Goal: Contribute content: Add original content to the website for others to see

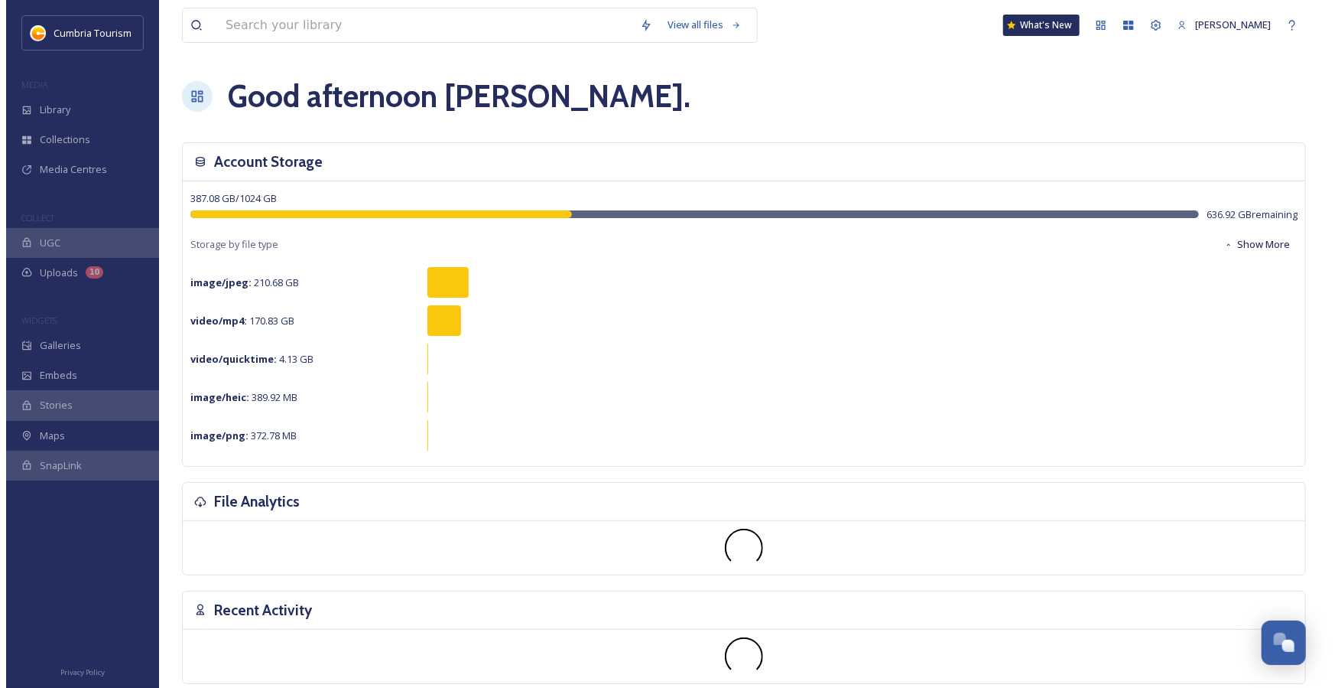
scroll to position [1472, 0]
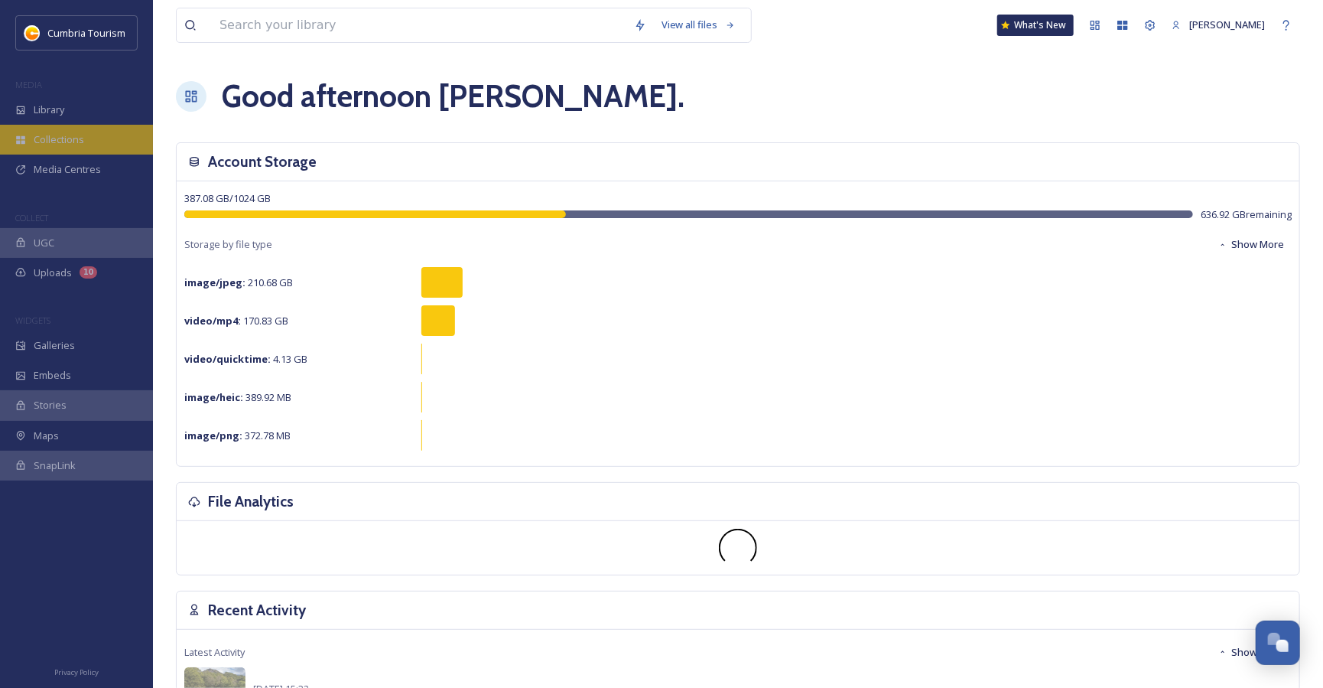
click at [67, 142] on span "Collections" at bounding box center [59, 139] width 50 height 15
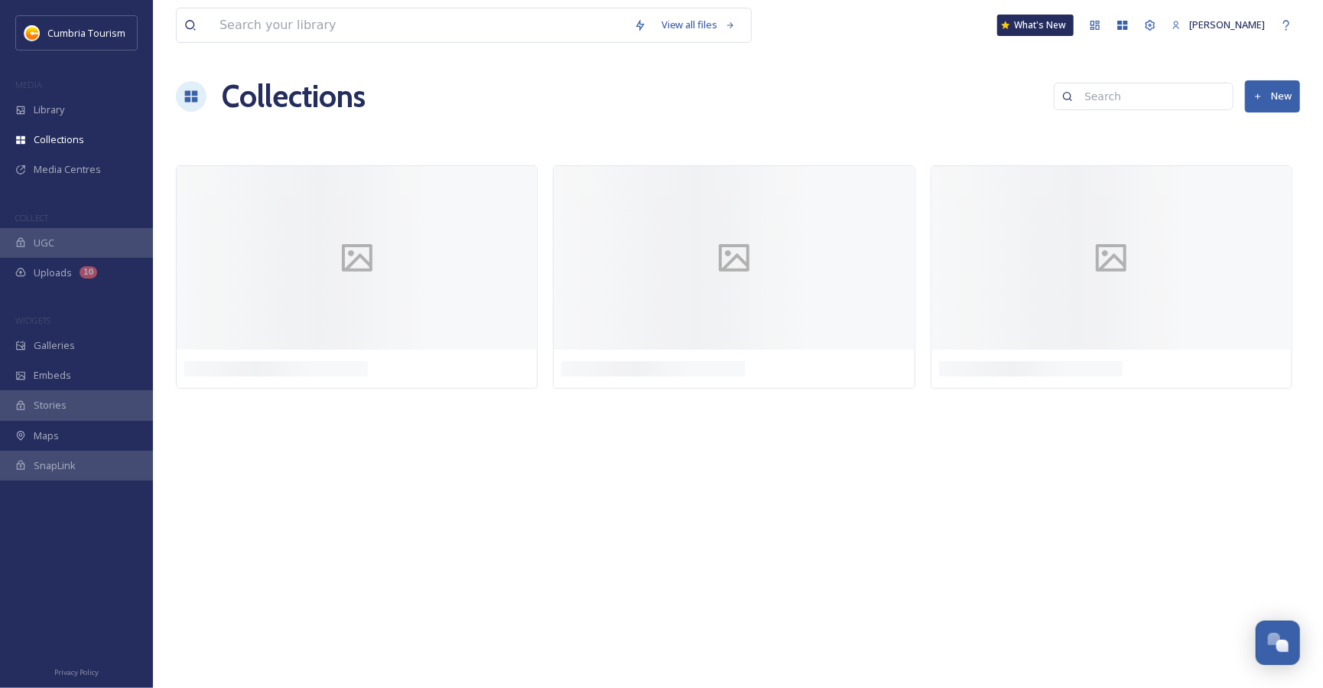
click at [1293, 99] on button "New" at bounding box center [1272, 95] width 55 height 31
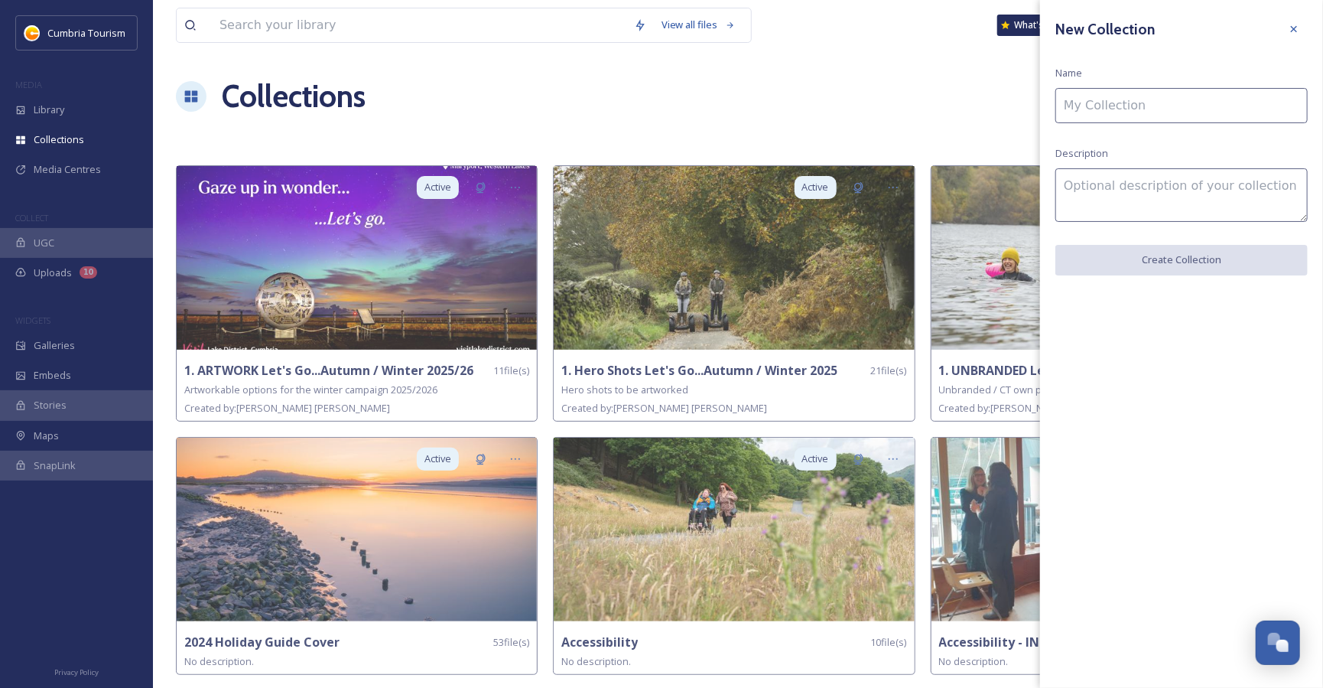
click at [1166, 107] on input at bounding box center [1182, 105] width 252 height 35
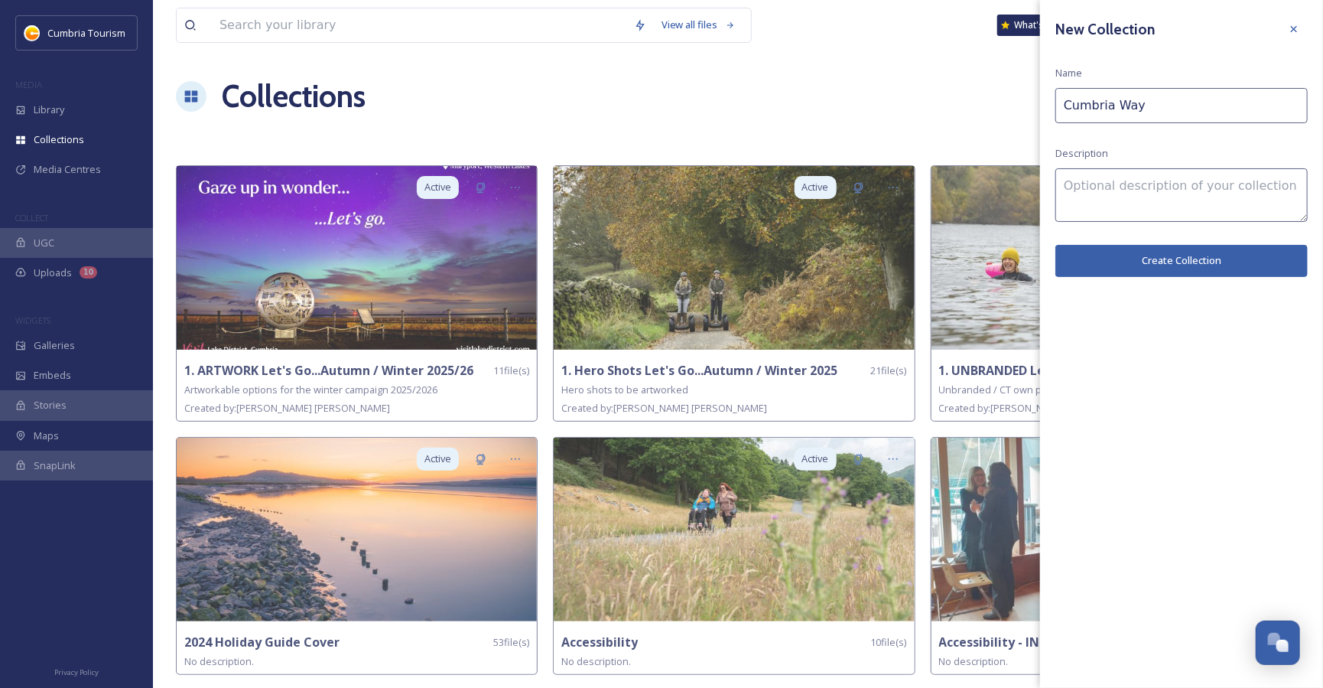
type input "Cumbria Way"
click at [1173, 202] on textarea at bounding box center [1182, 195] width 252 height 54
type textarea "Please credit [DOMAIN_NAME] where possible"
click at [1184, 256] on button "Create Collection" at bounding box center [1182, 260] width 252 height 31
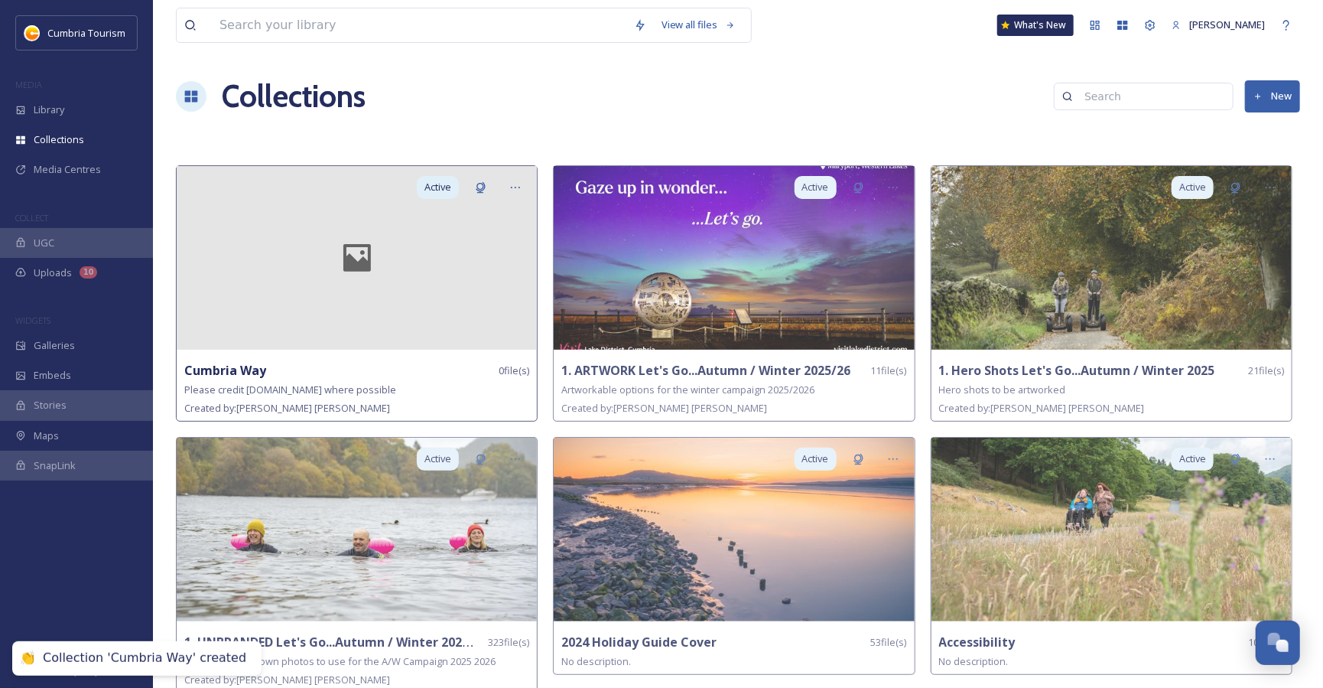
drag, startPoint x: 476, startPoint y: 258, endPoint x: 486, endPoint y: 242, distance: 18.2
click at [476, 257] on div at bounding box center [357, 258] width 360 height 184
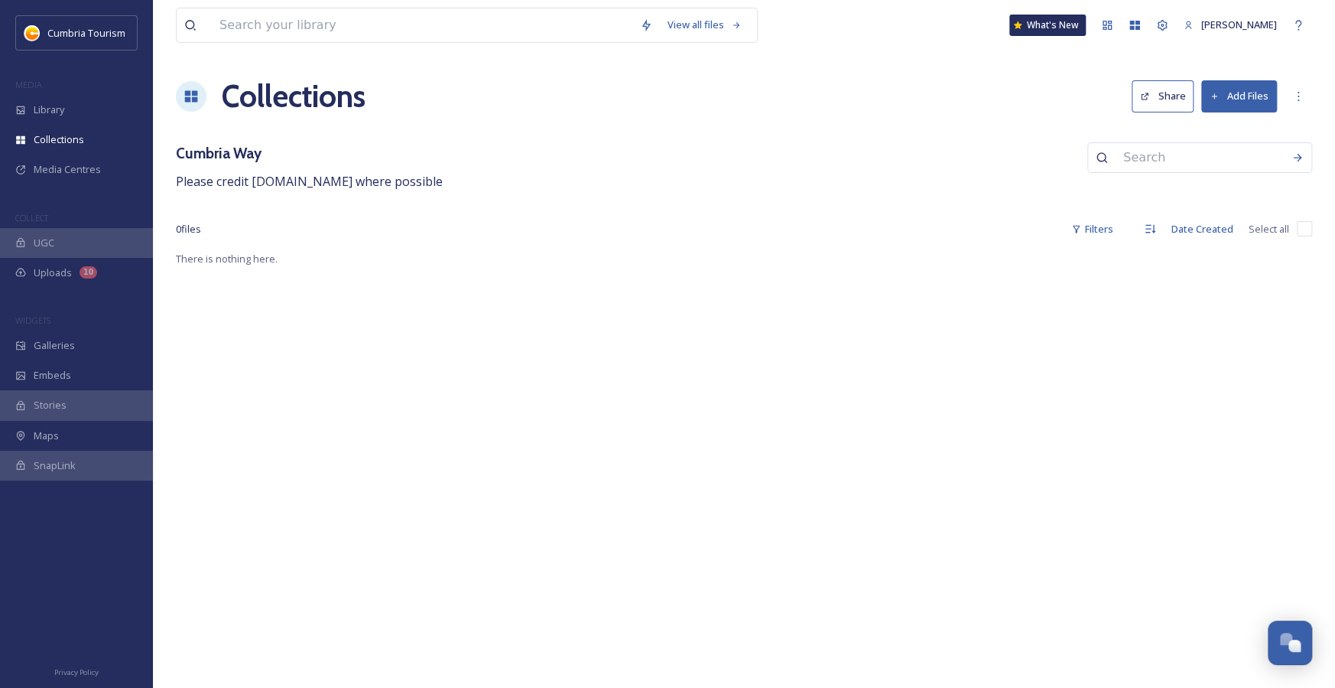
click at [1207, 109] on button "Add Files" at bounding box center [1240, 95] width 76 height 31
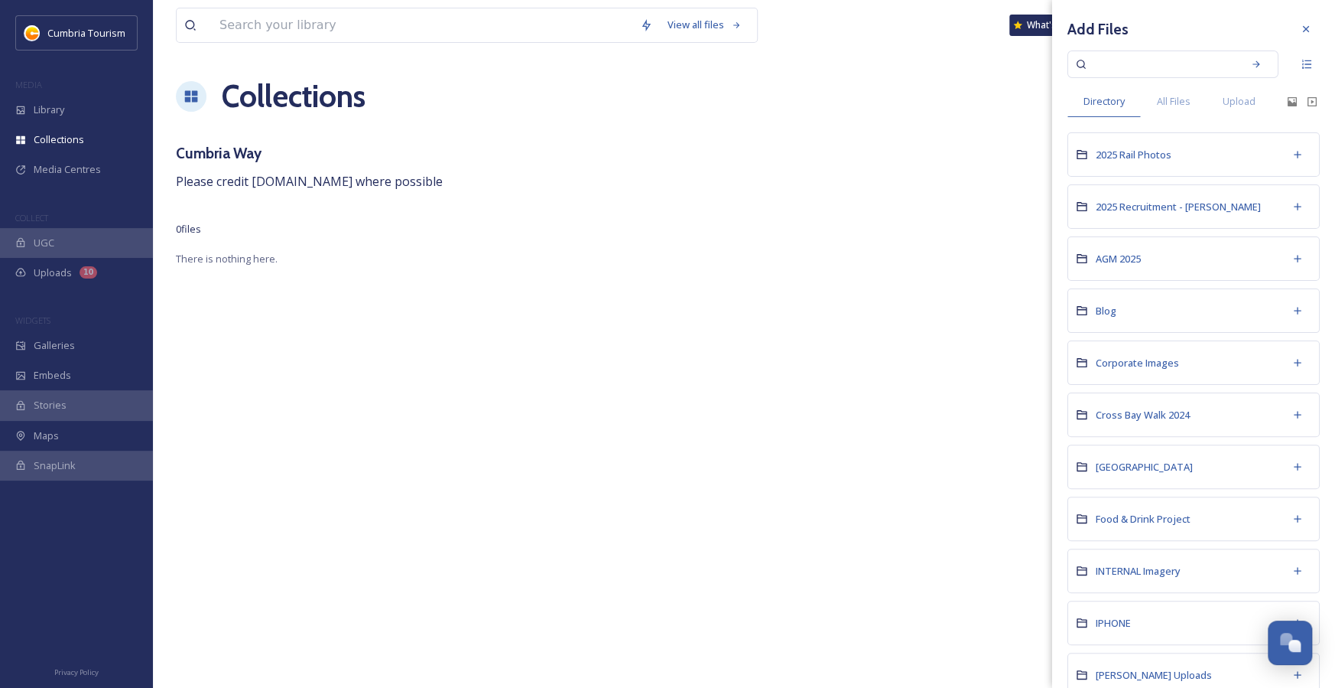
click at [1117, 60] on input at bounding box center [1163, 64] width 145 height 34
type input "coniston"
click at [1251, 67] on icon at bounding box center [1256, 64] width 11 height 11
click at [1243, 70] on div "Search" at bounding box center [1257, 64] width 28 height 28
click at [1301, 70] on icon at bounding box center [1307, 64] width 12 height 12
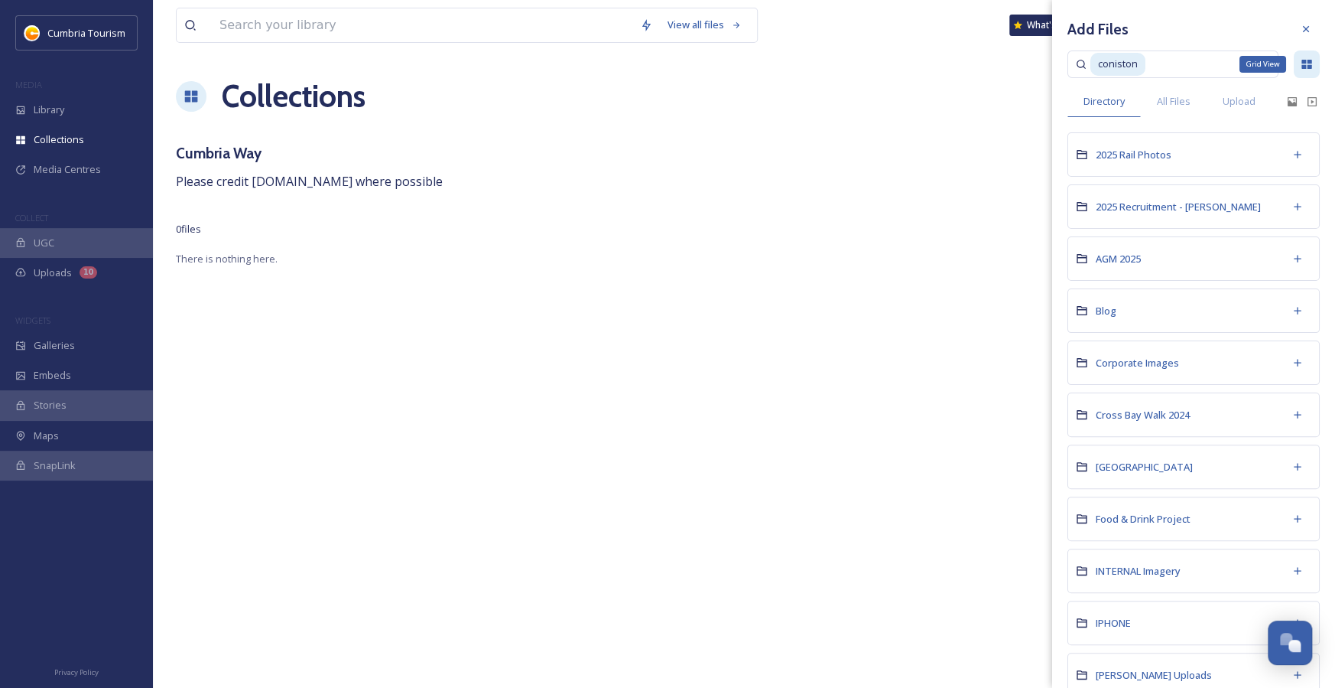
click at [1302, 67] on icon at bounding box center [1307, 64] width 10 height 9
click at [1294, 76] on div at bounding box center [1307, 64] width 26 height 28
click at [1294, 76] on div "Grid View" at bounding box center [1307, 64] width 26 height 28
click at [1284, 155] on div "Add Folder" at bounding box center [1298, 155] width 28 height 28
click at [1168, 101] on span "All Files" at bounding box center [1174, 101] width 34 height 15
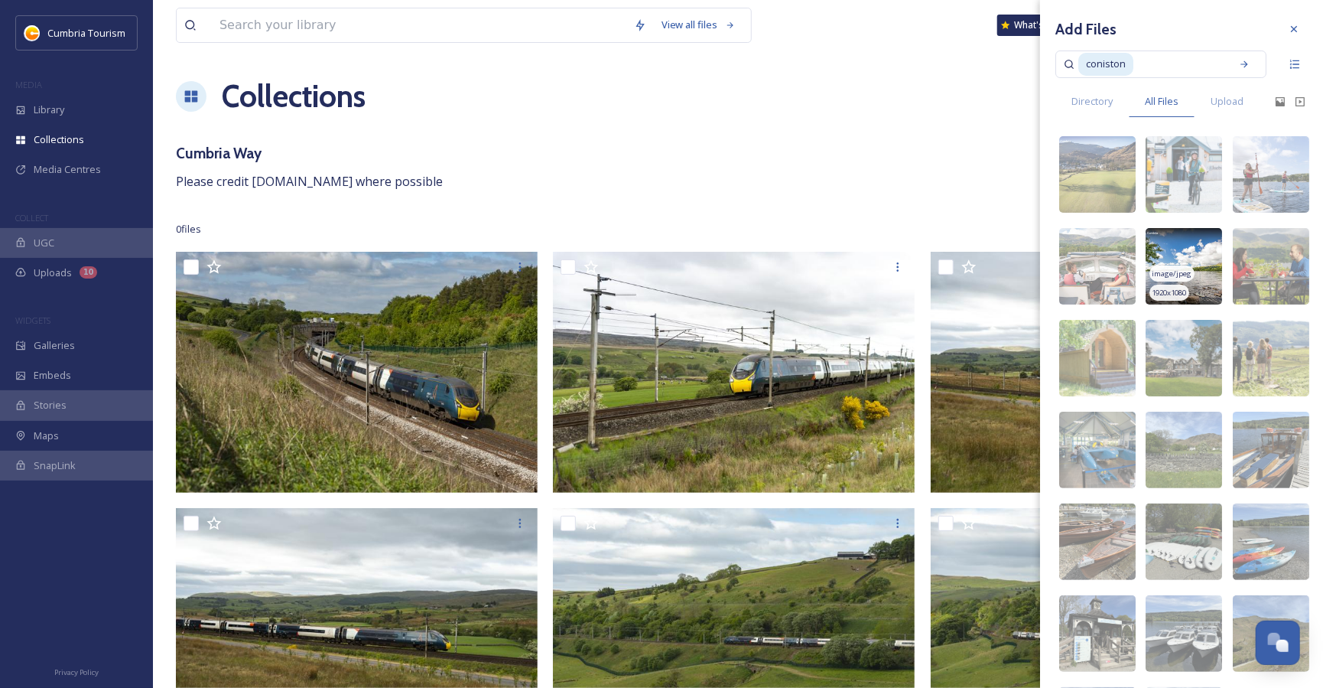
click at [1157, 237] on img at bounding box center [1184, 266] width 76 height 76
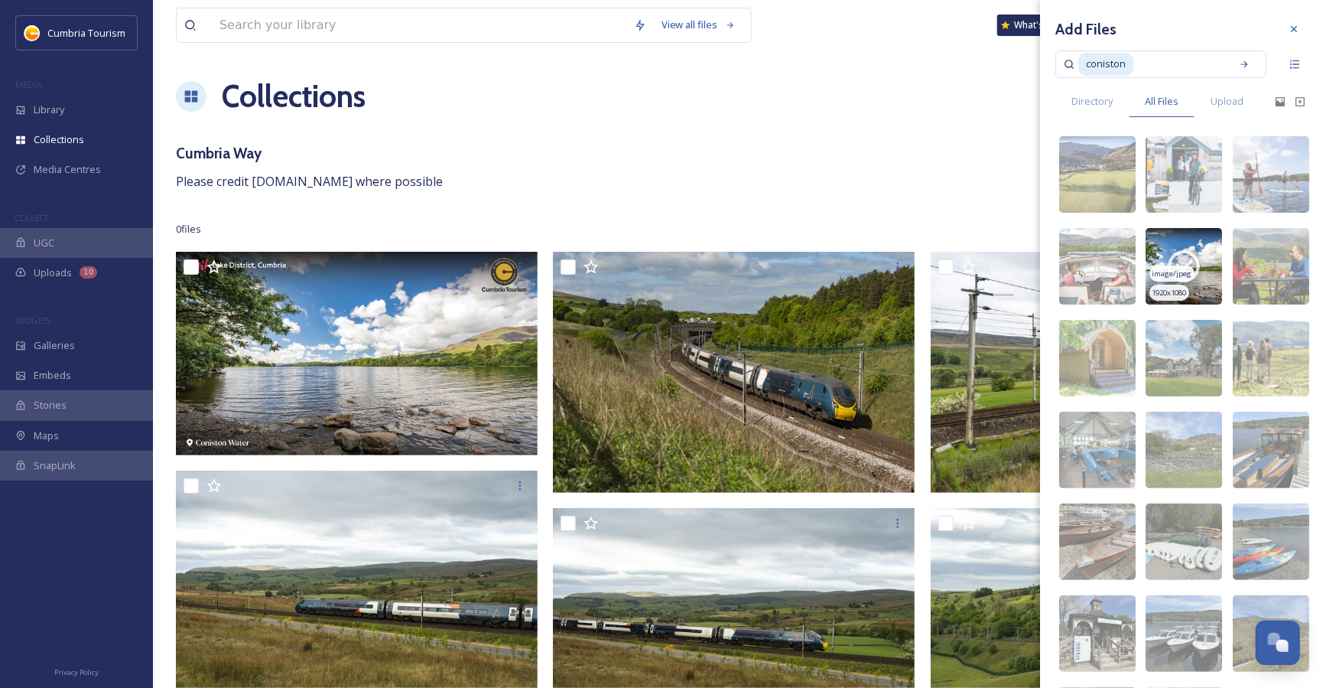
click at [1166, 242] on img at bounding box center [1184, 266] width 76 height 76
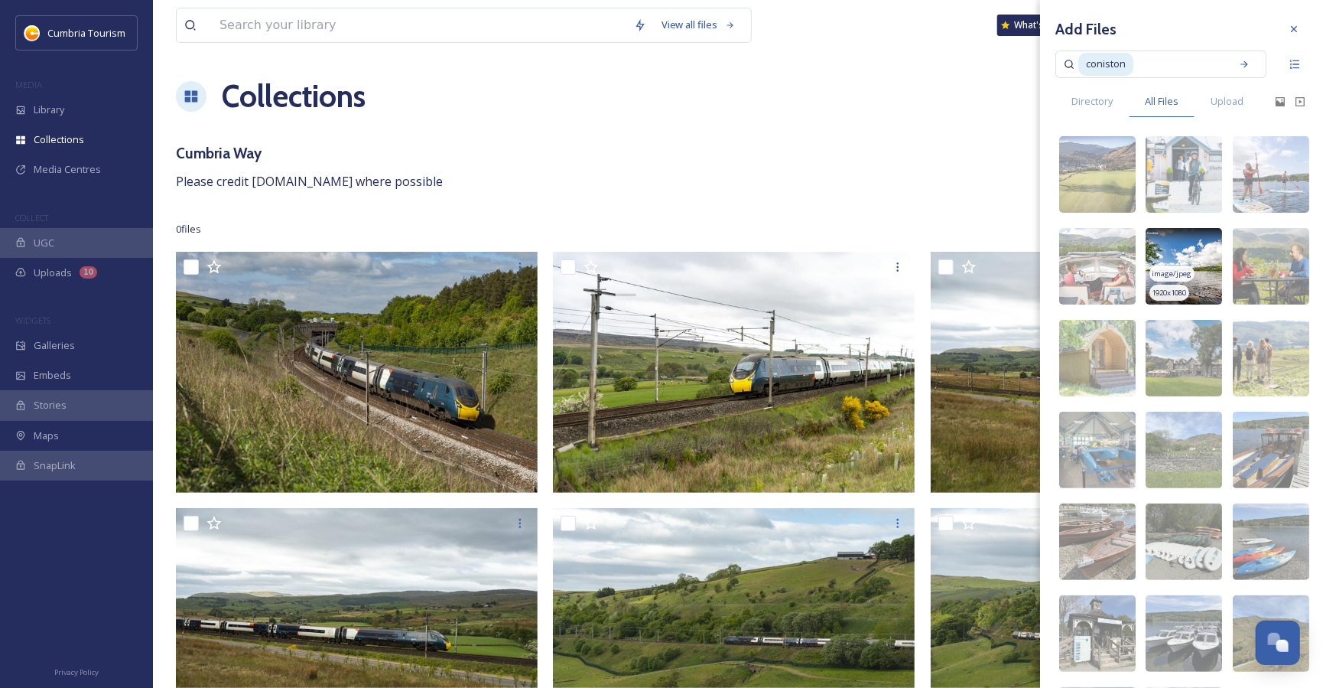
click at [1168, 250] on img at bounding box center [1184, 266] width 76 height 76
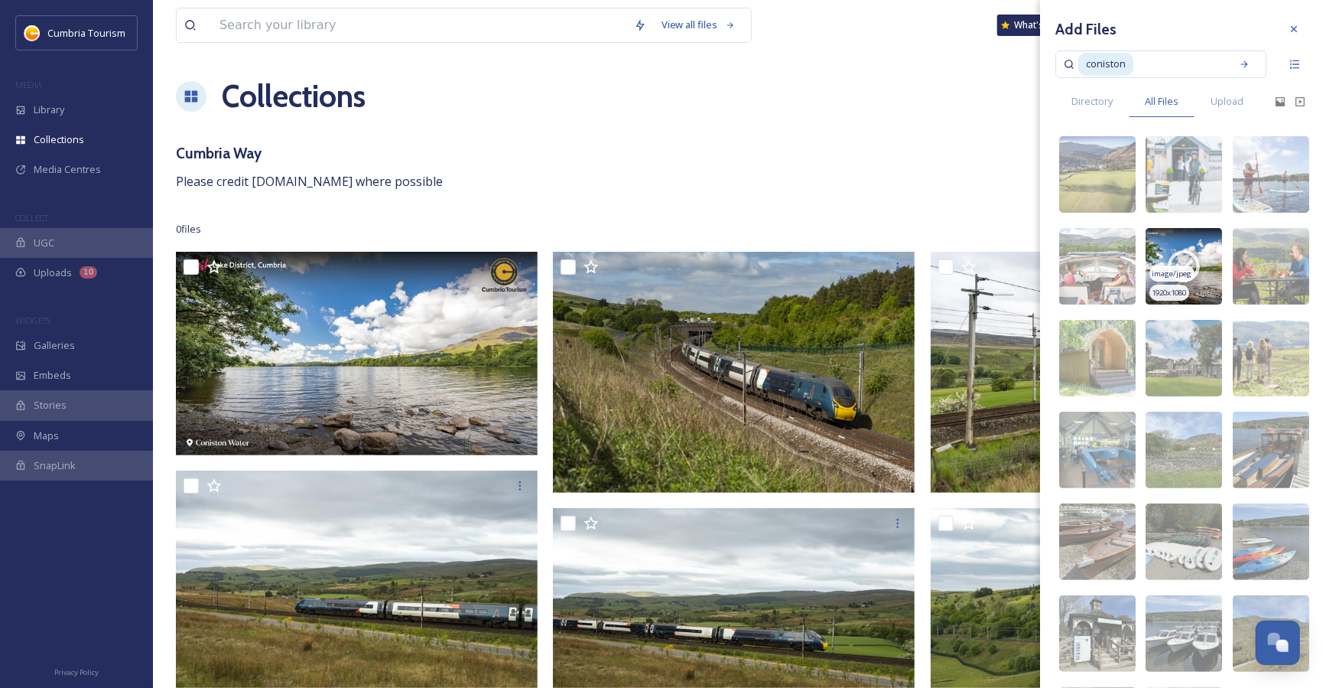
click at [1157, 249] on img at bounding box center [1184, 266] width 76 height 76
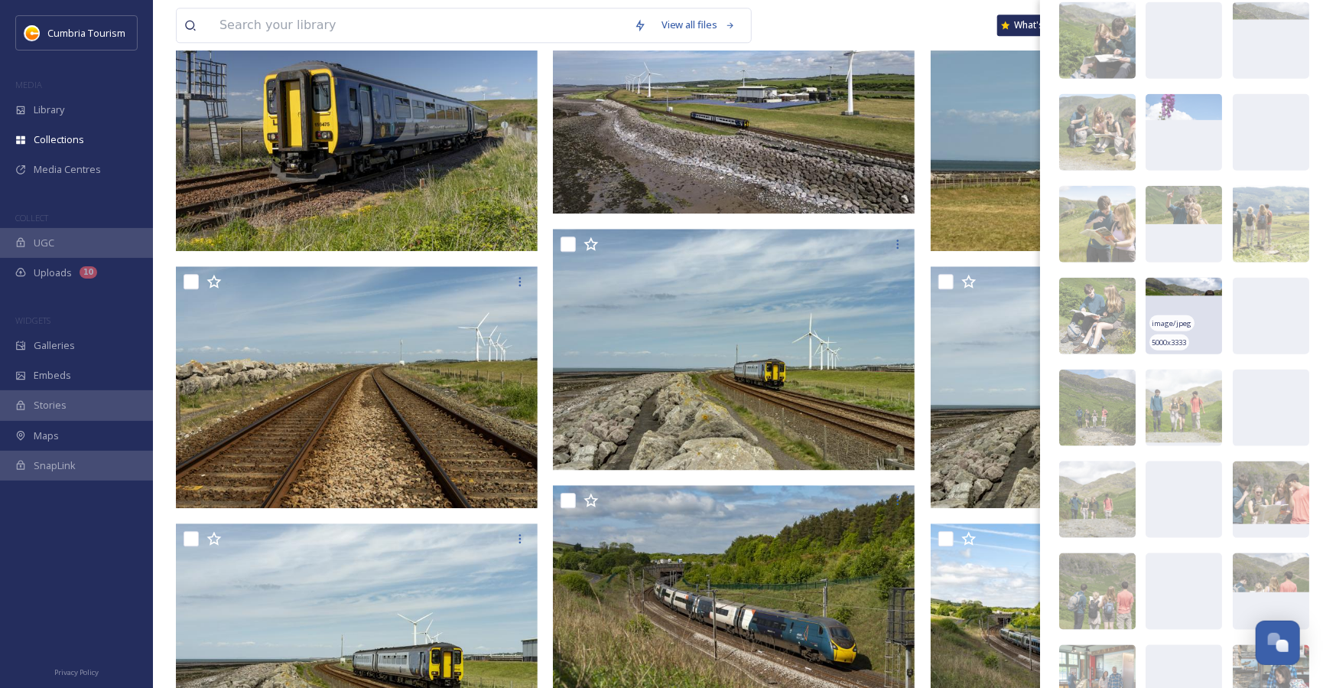
scroll to position [4186, 0]
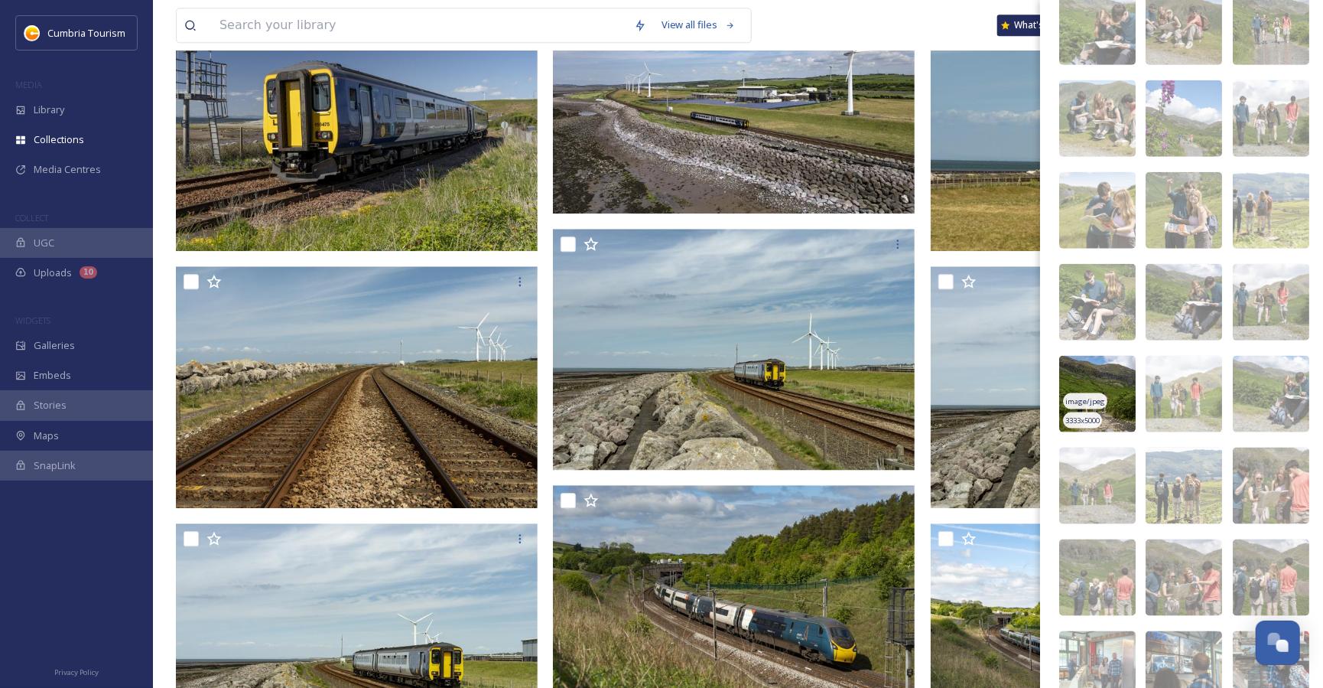
click at [1114, 387] on img at bounding box center [1097, 394] width 76 height 76
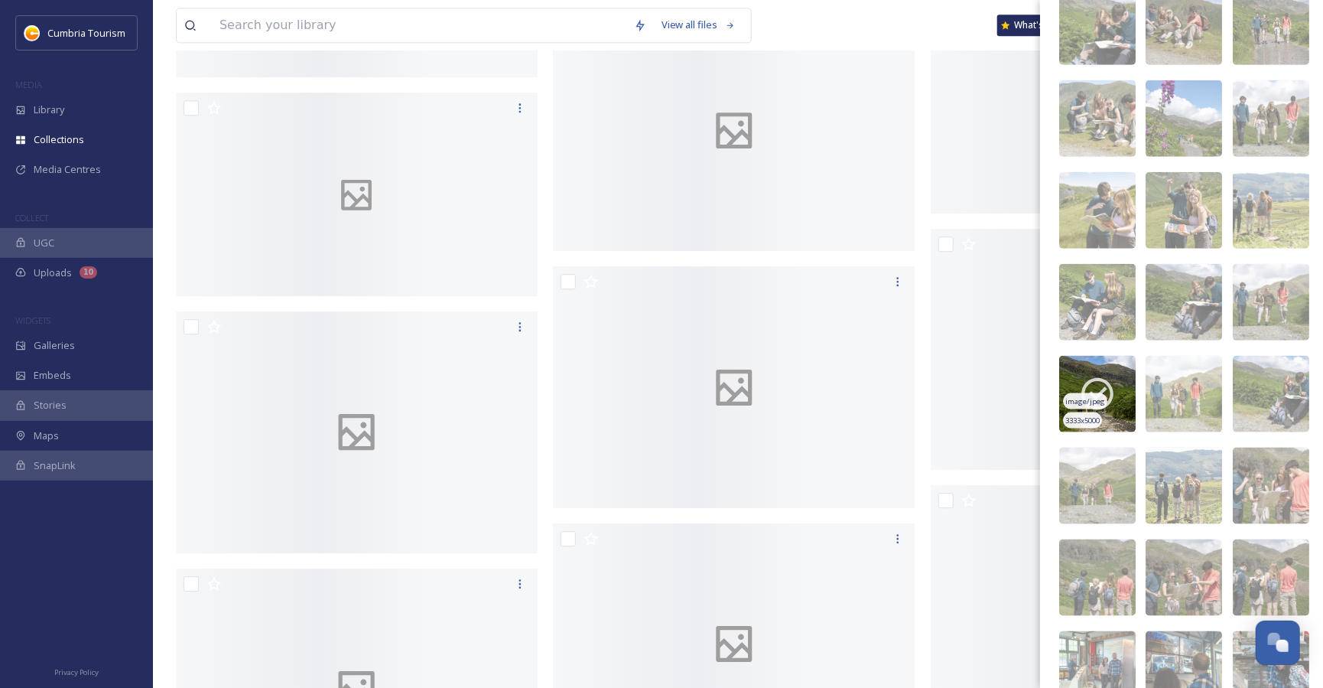
click at [1101, 382] on img at bounding box center [1097, 394] width 76 height 76
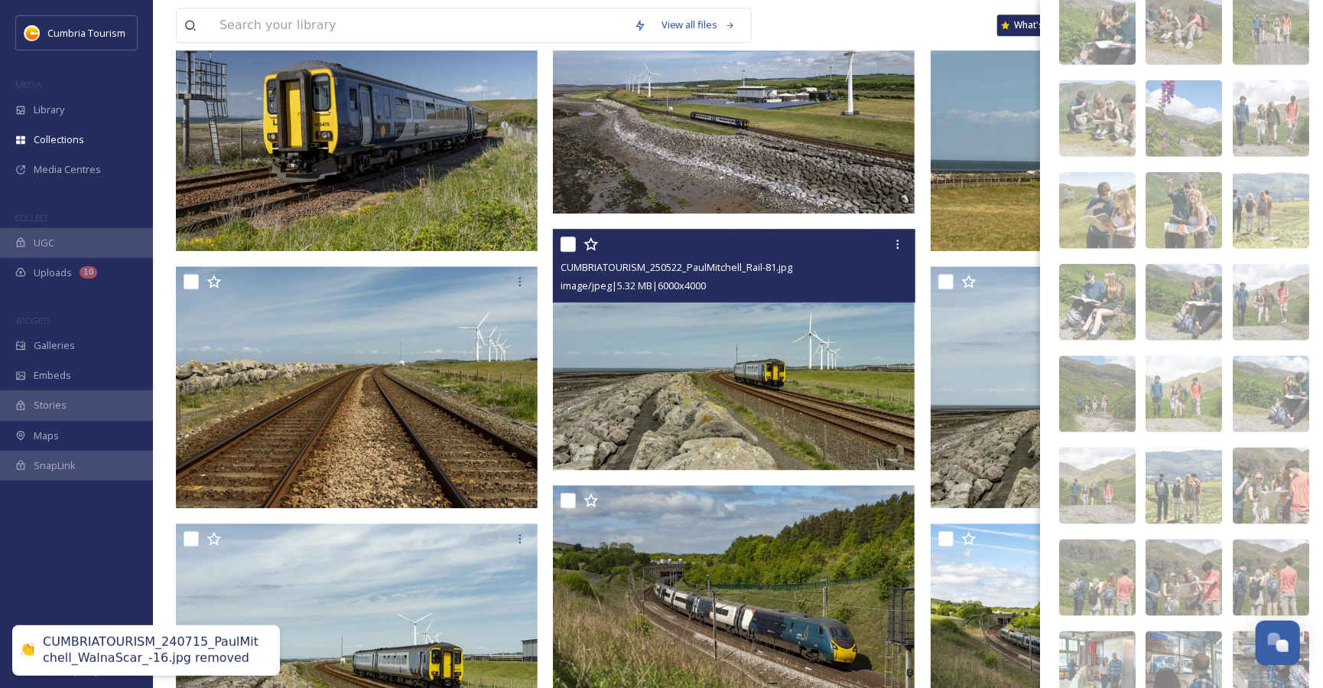
scroll to position [3880, 0]
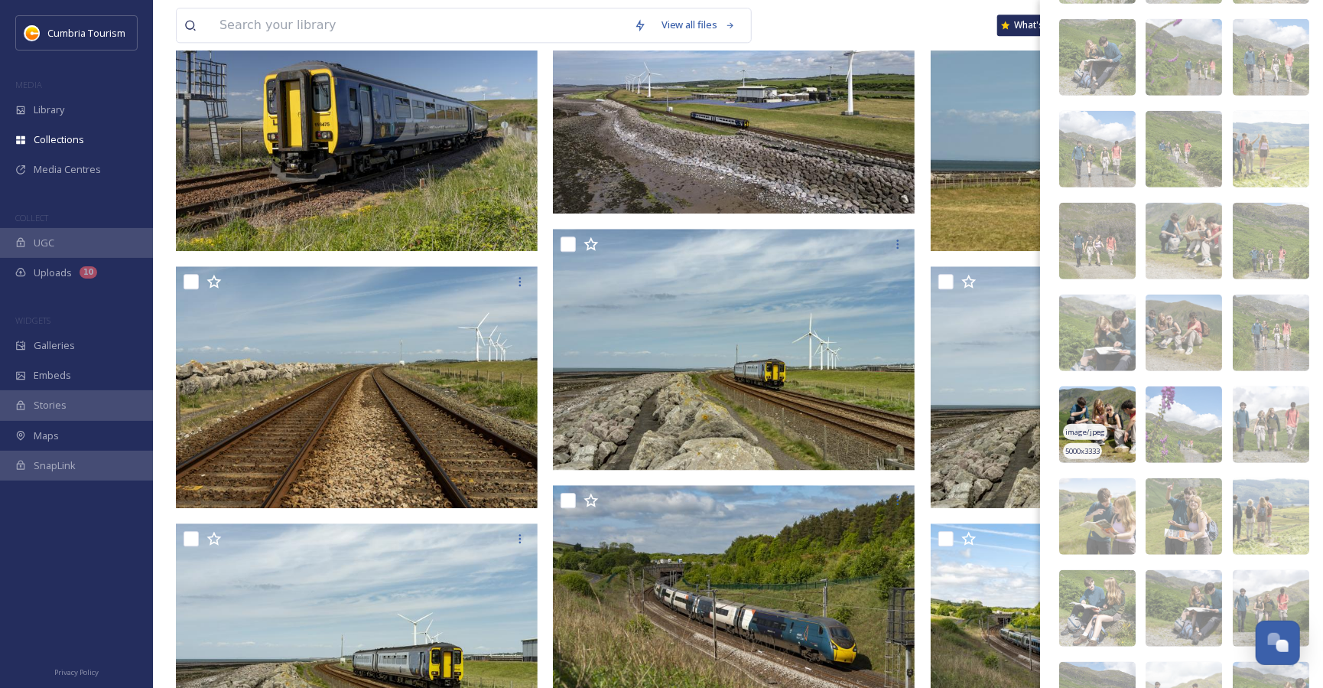
click at [1101, 409] on img at bounding box center [1097, 424] width 76 height 76
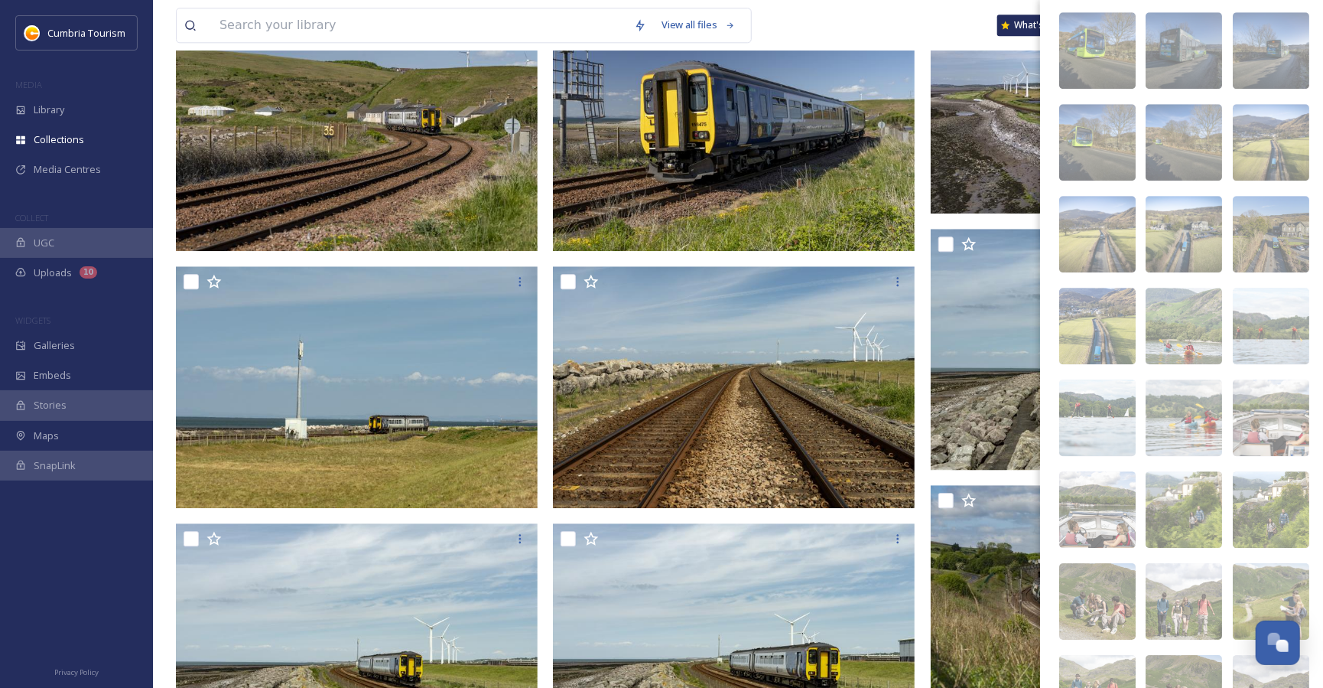
scroll to position [0, 0]
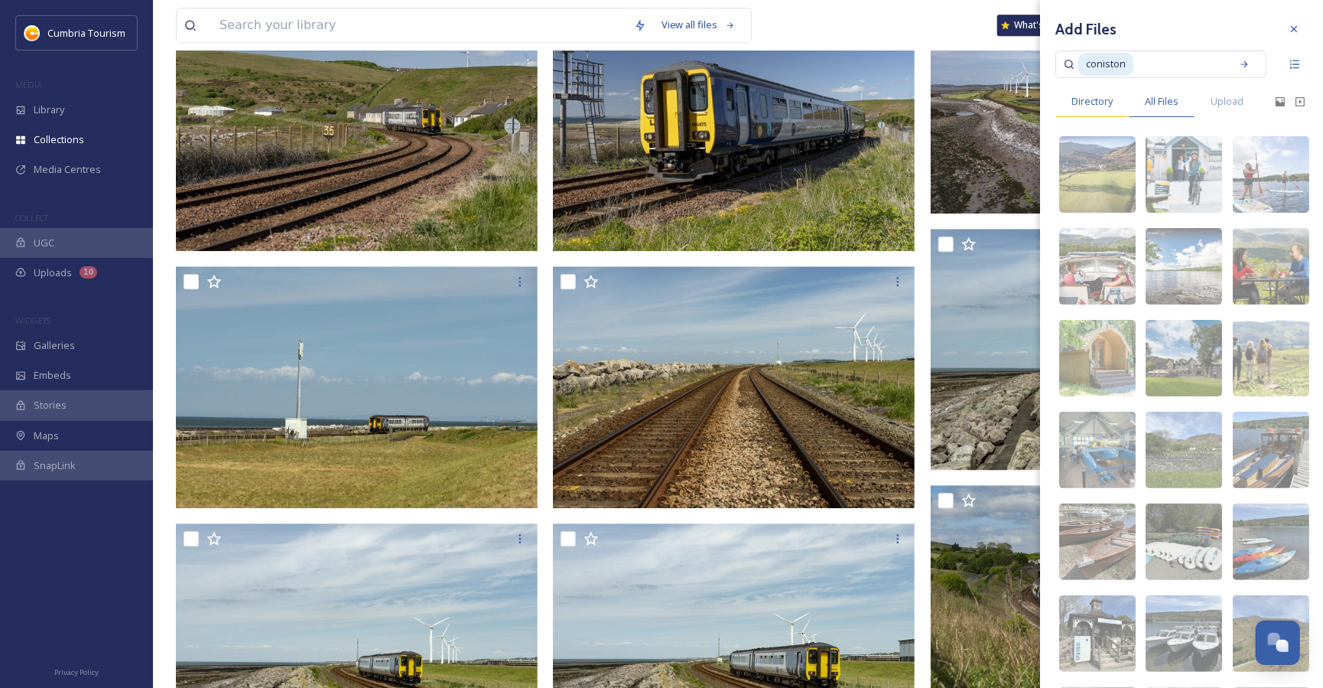
click at [1113, 106] on span "Directory" at bounding box center [1092, 101] width 41 height 15
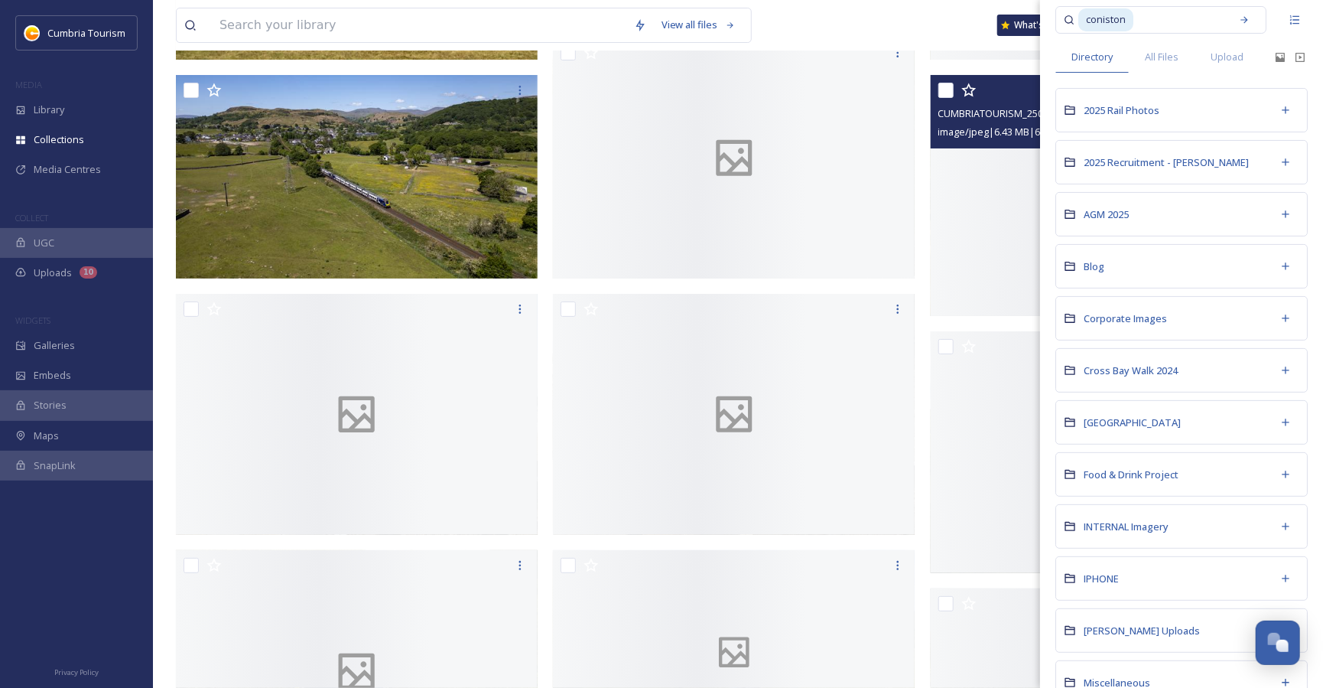
scroll to position [6280, 0]
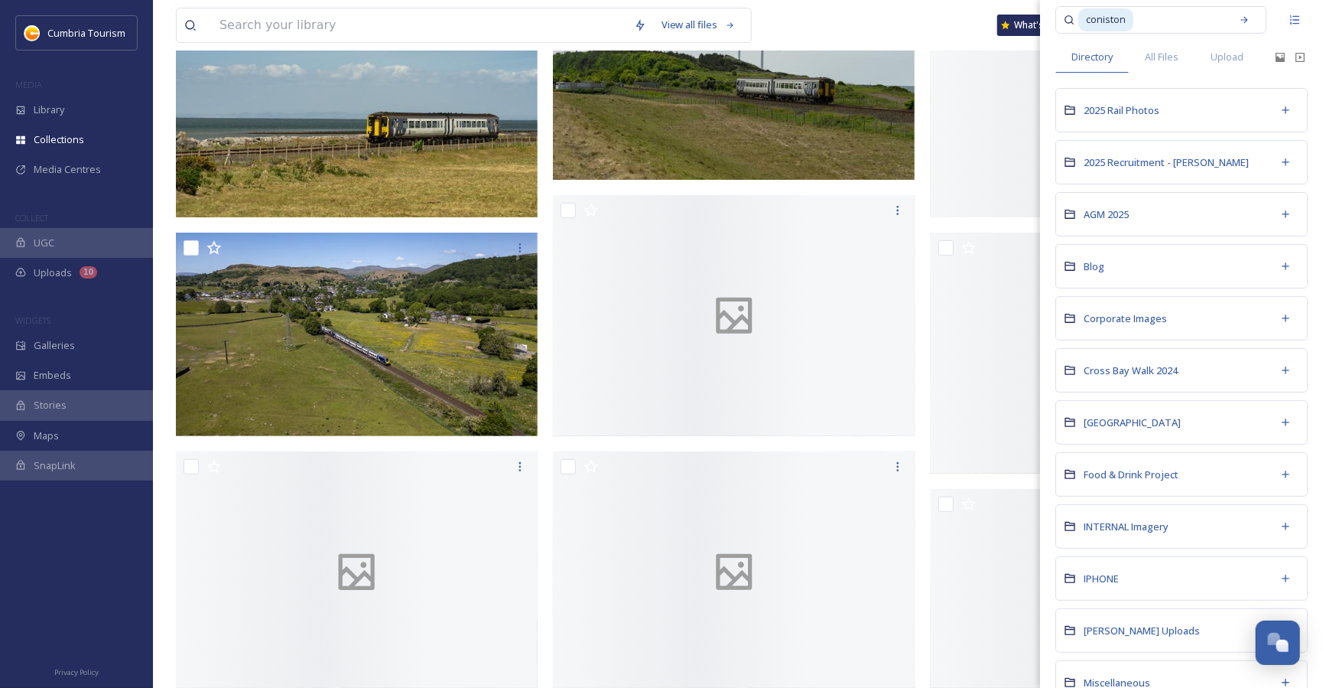
click at [1194, 17] on input at bounding box center [1179, 20] width 88 height 34
drag, startPoint x: 1193, startPoint y: 17, endPoint x: 1077, endPoint y: 13, distance: 116.3
click at [1077, 13] on div "coniston" at bounding box center [1161, 20] width 211 height 28
type input "c"
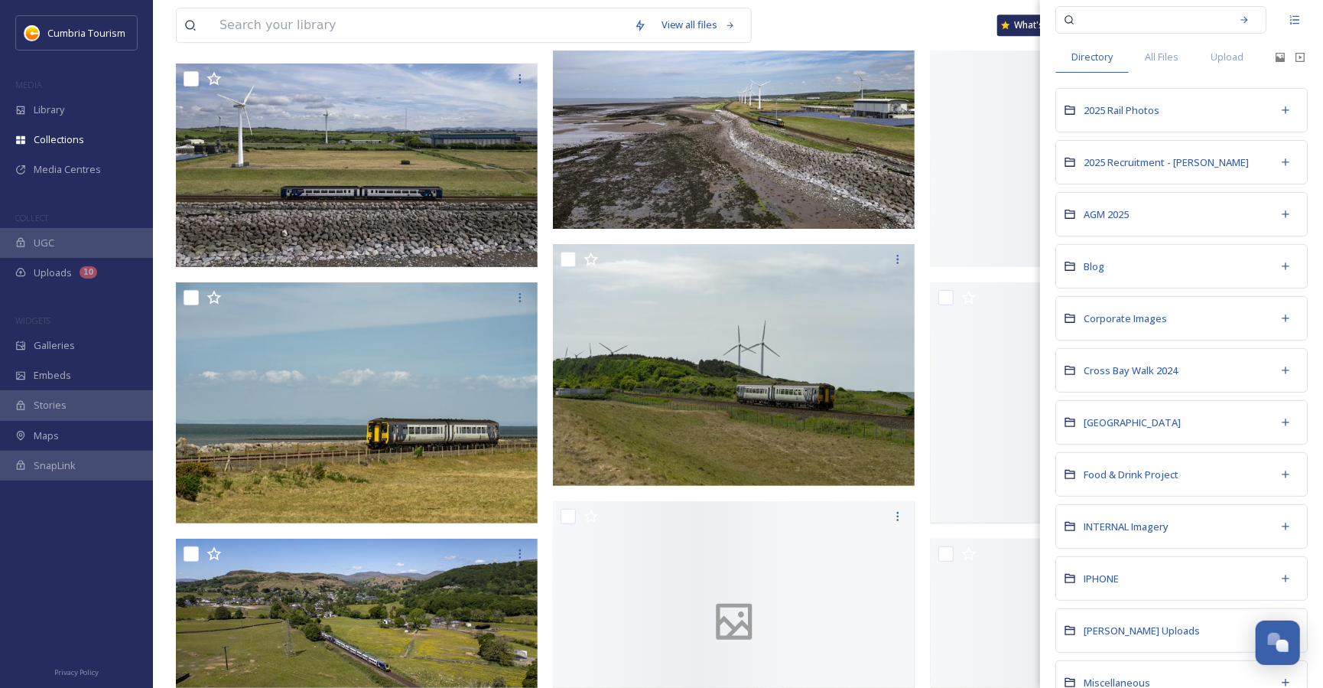
scroll to position [14, 0]
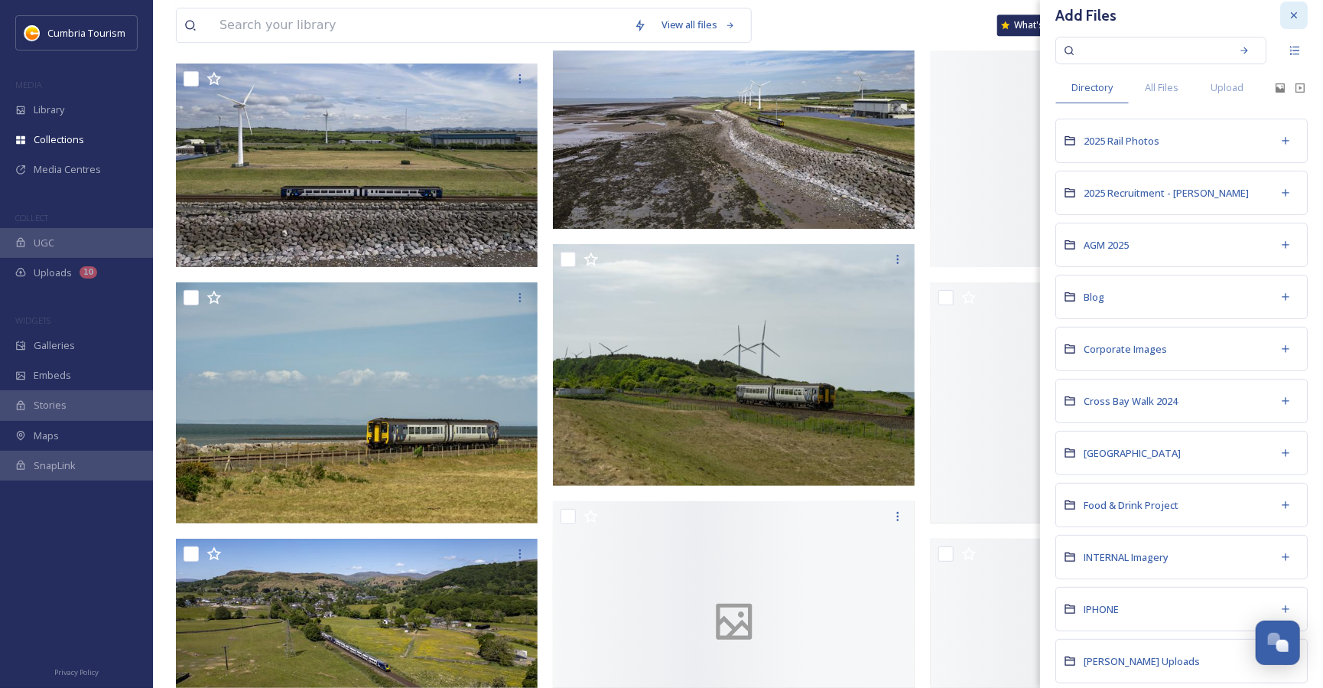
click at [1289, 21] on div at bounding box center [1294, 16] width 28 height 28
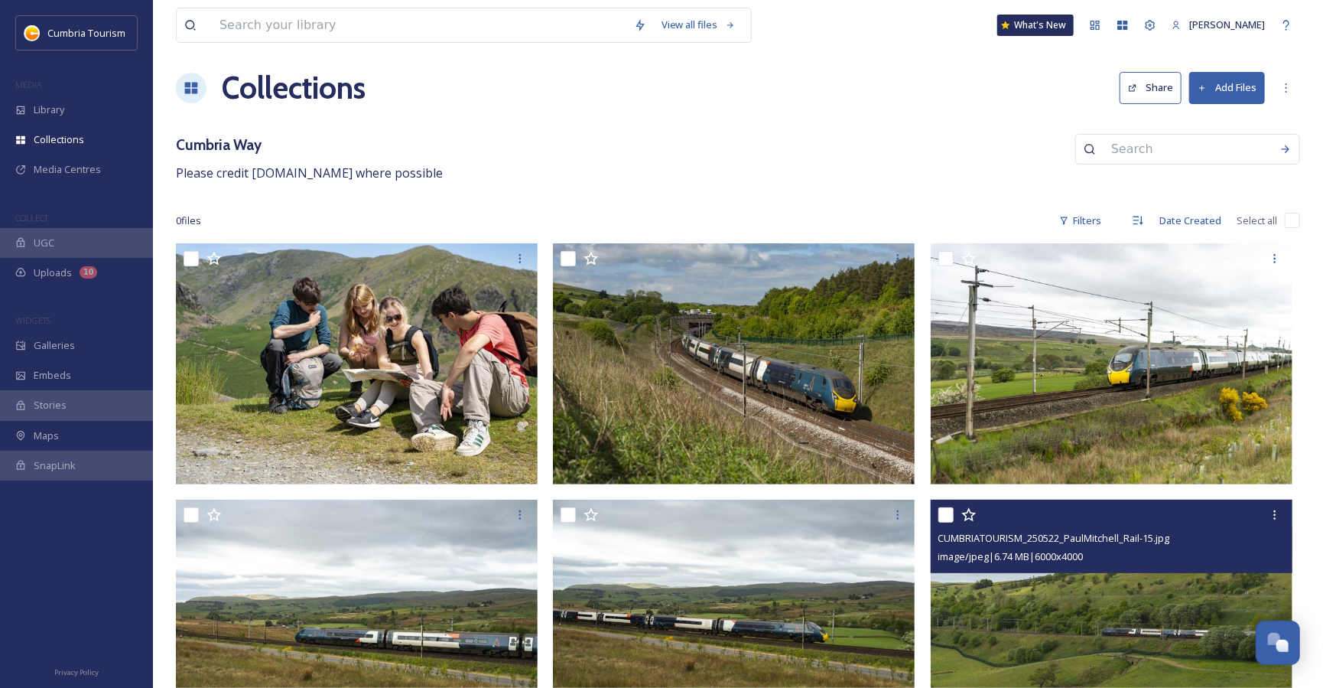
scroll to position [0, 0]
